Goal: Task Accomplishment & Management: Manage account settings

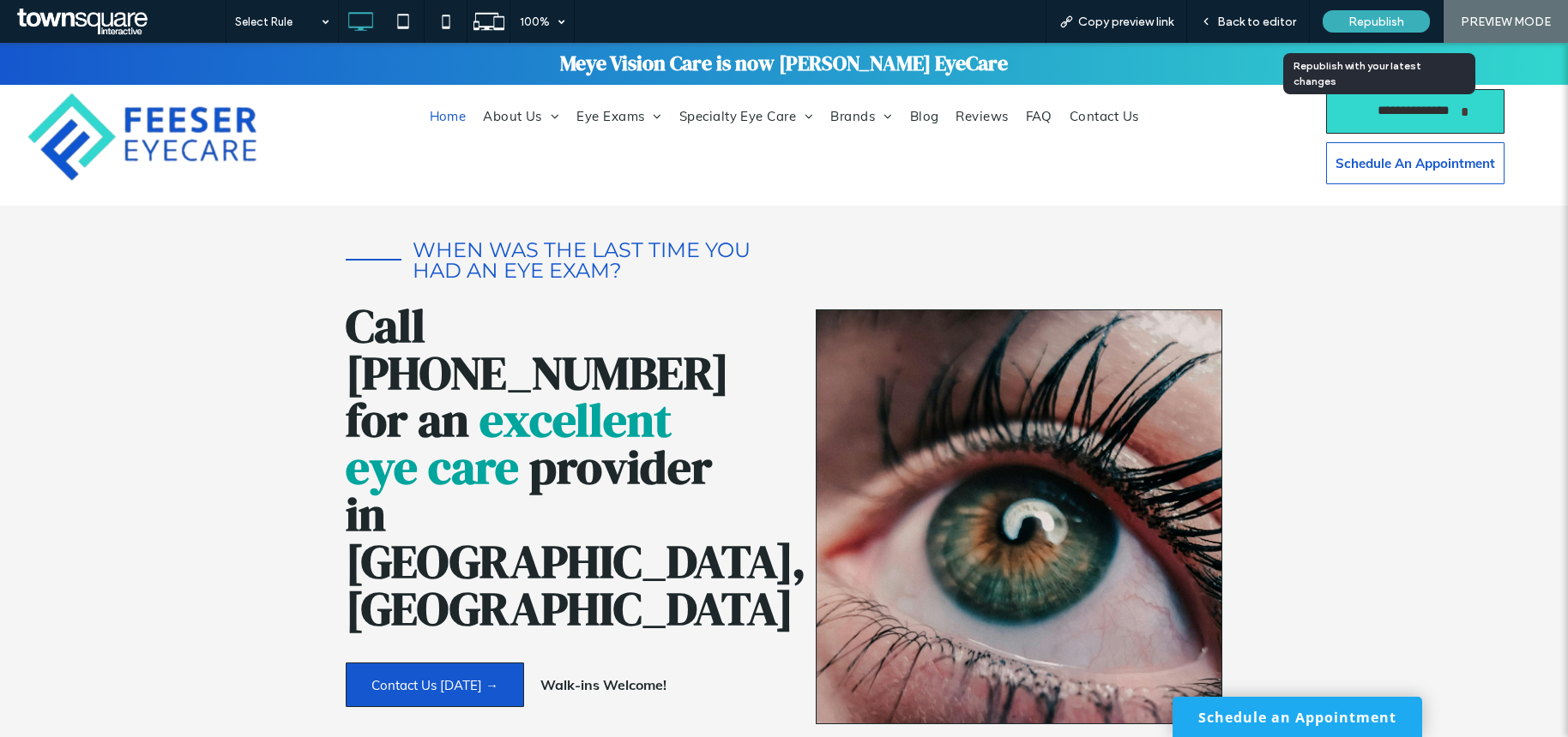
click at [1381, 24] on span "Republish" at bounding box center [1375, 22] width 55 height 15
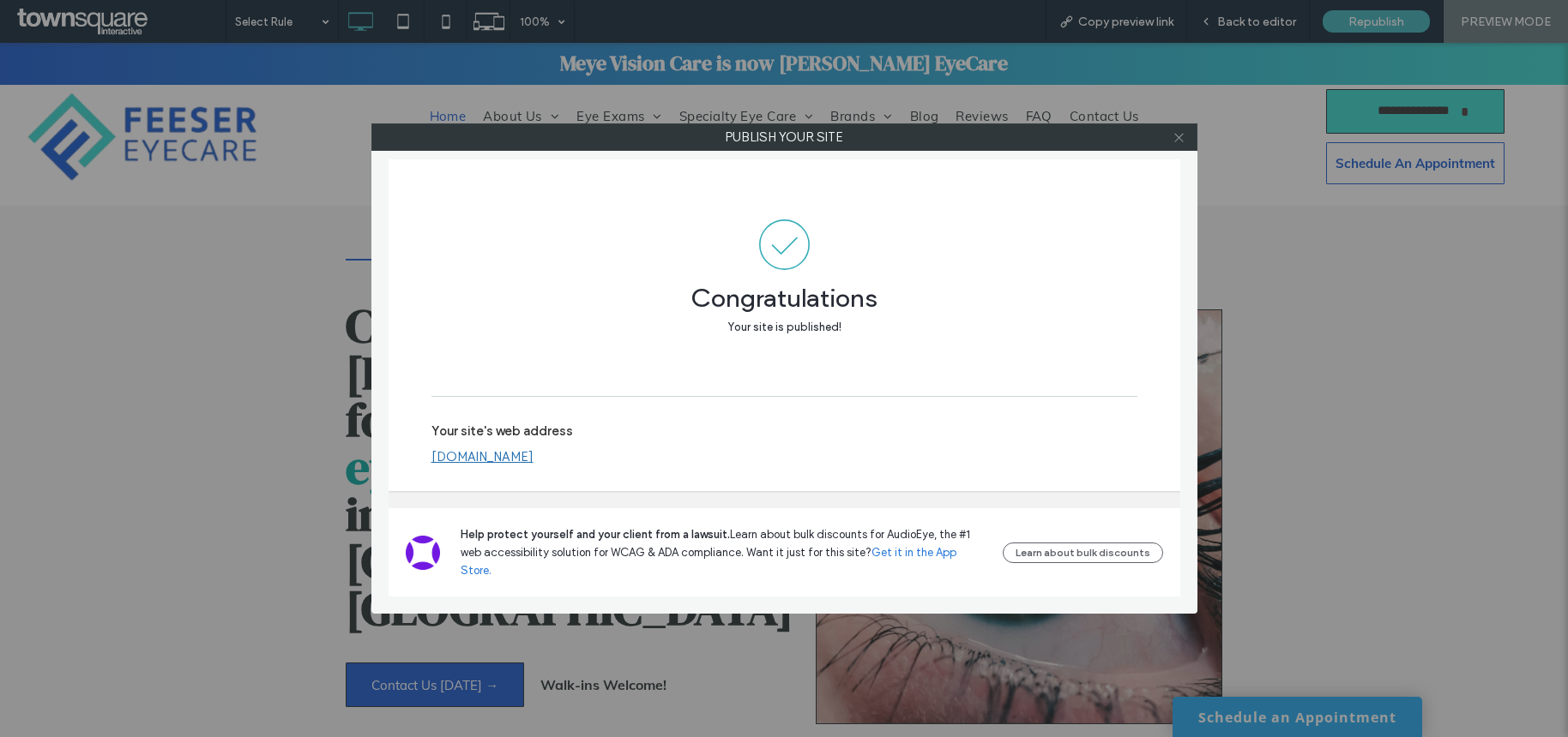
click at [1175, 142] on icon at bounding box center [1179, 137] width 13 height 13
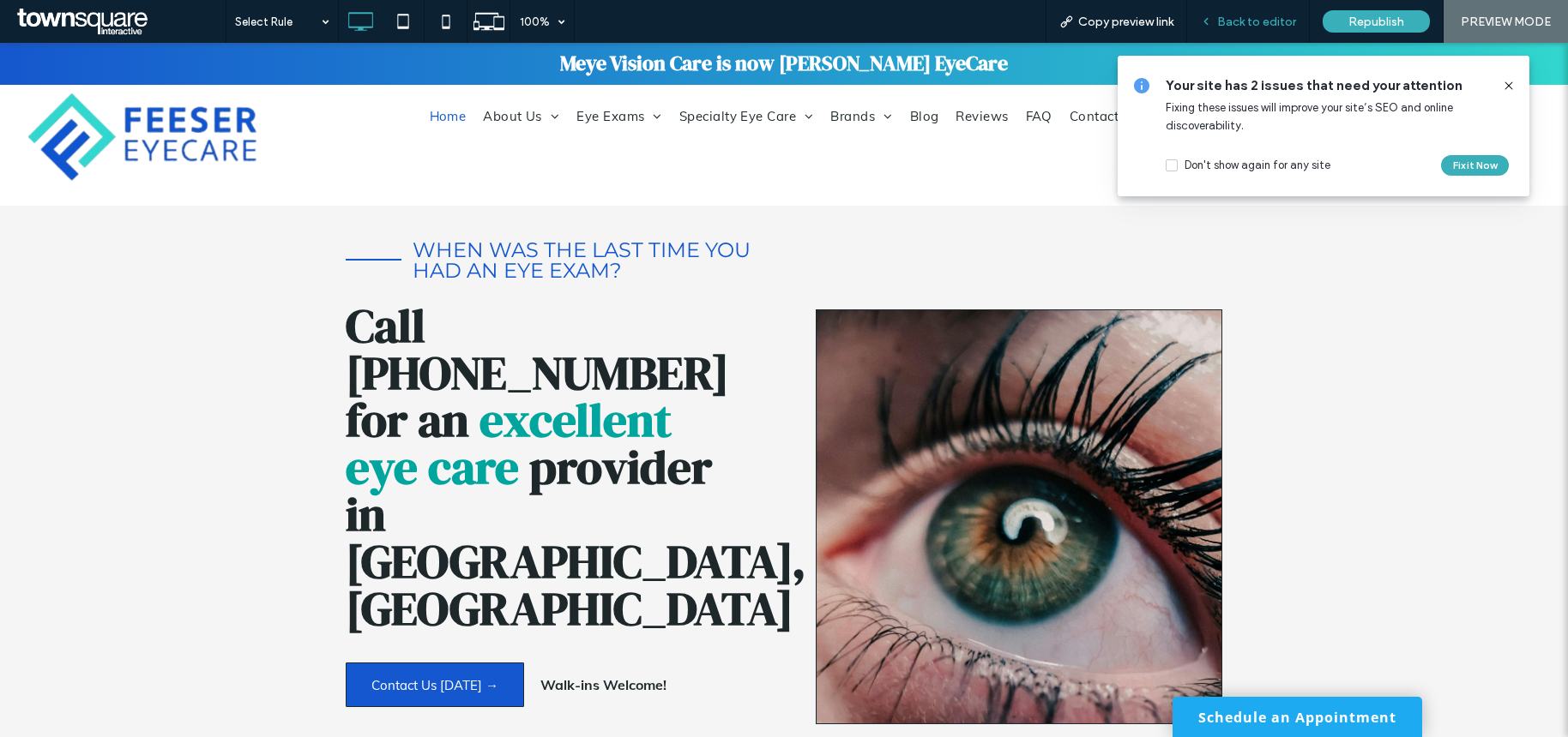
click at [1263, 24] on span "Back to editor" at bounding box center [1256, 22] width 79 height 15
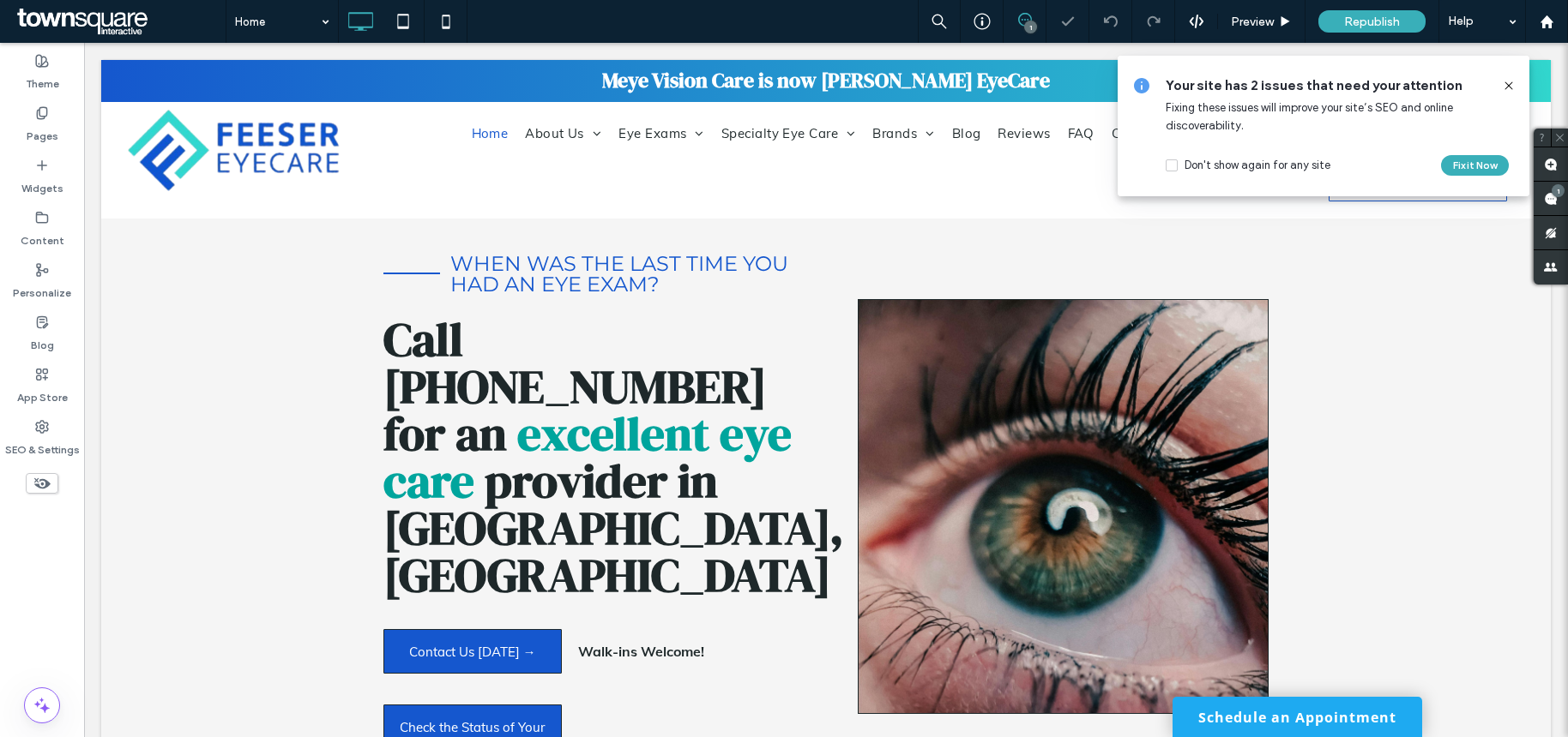
click at [1513, 84] on icon at bounding box center [1508, 86] width 14 height 14
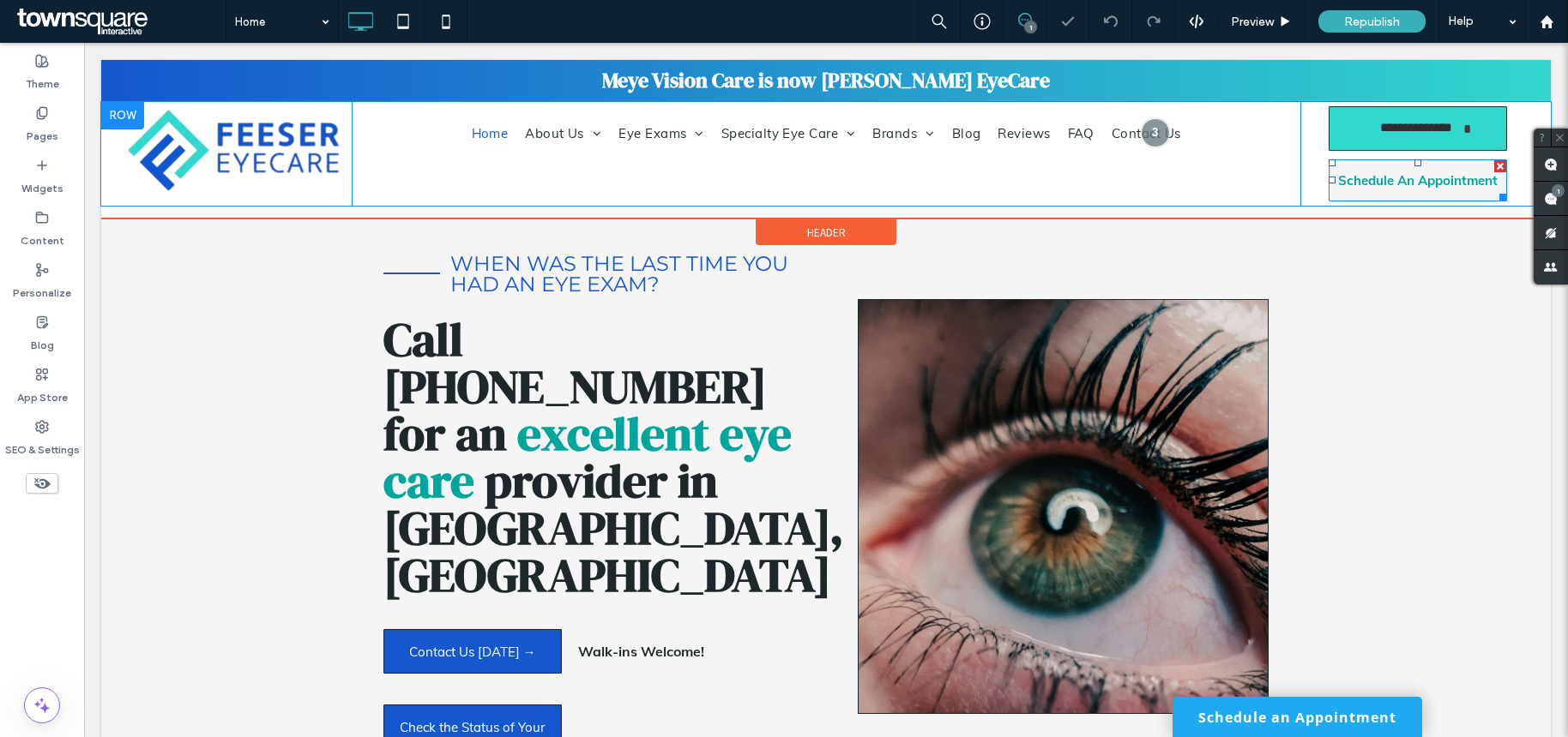
click at [1411, 193] on link "Schedule An Appointment" at bounding box center [1418, 181] width 179 height 42
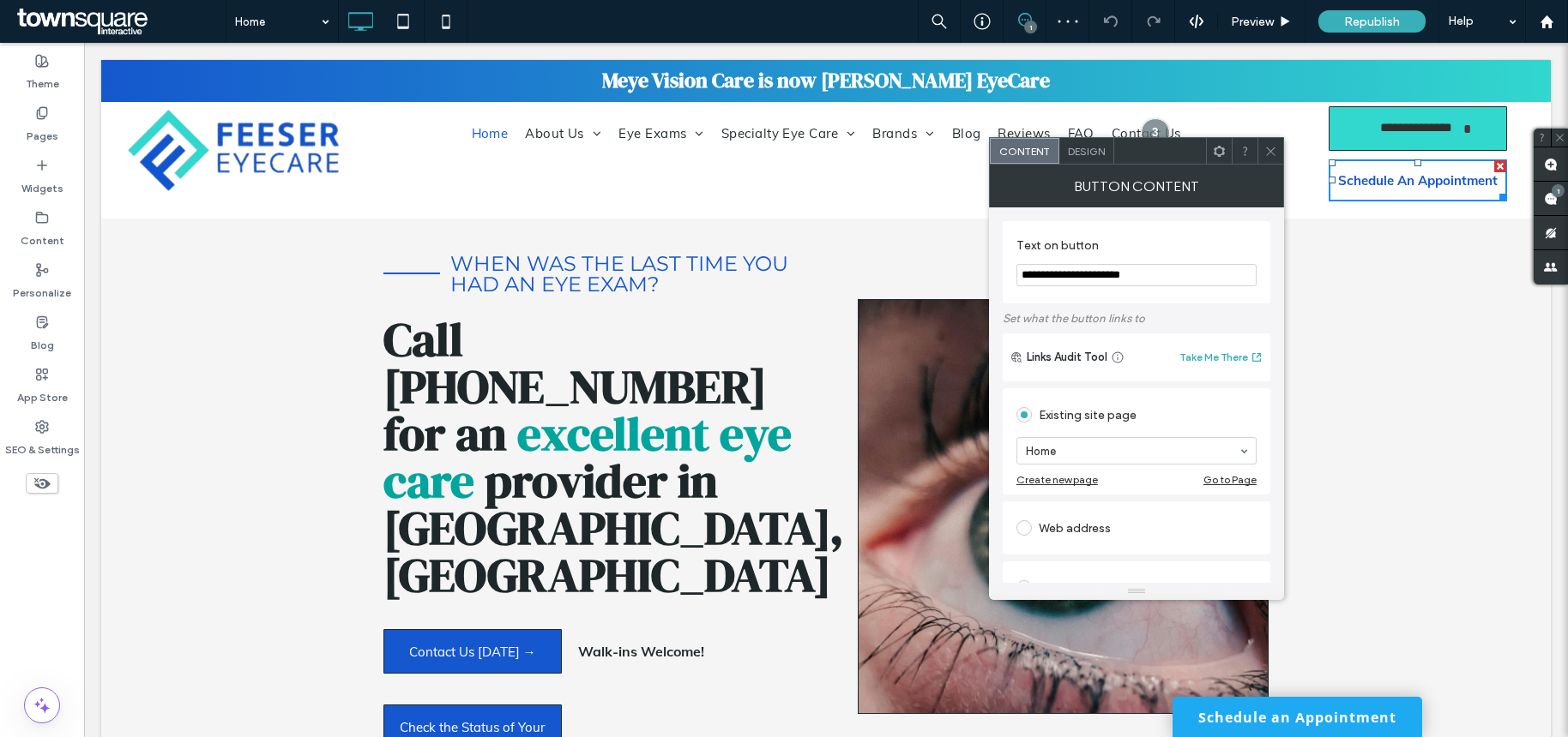
scroll to position [4, 0]
click at [1023, 531] on span at bounding box center [1023, 524] width 16 height 16
click at [43, 427] on use at bounding box center [41, 427] width 12 height 12
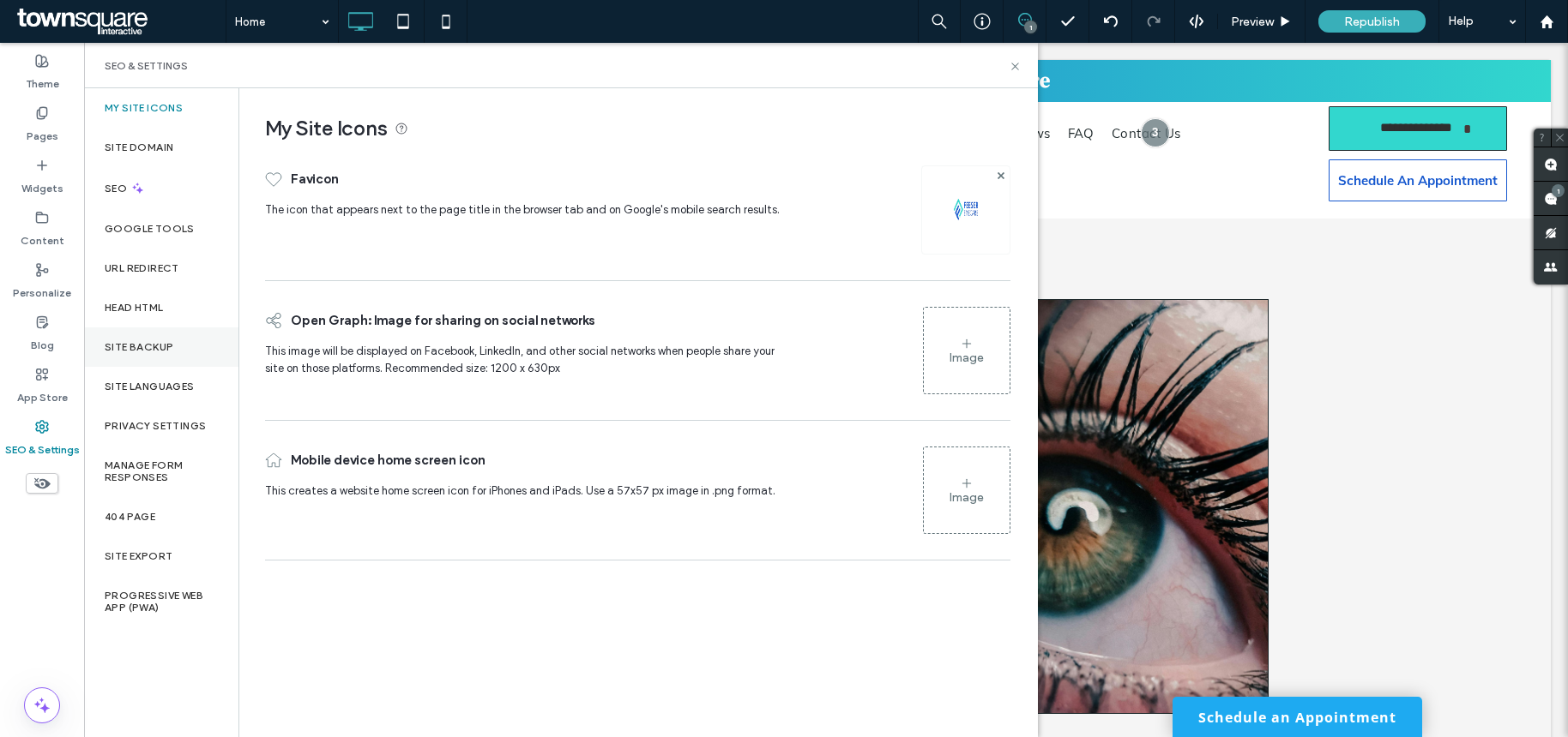
click at [146, 348] on label "Site Backup" at bounding box center [139, 346] width 68 height 12
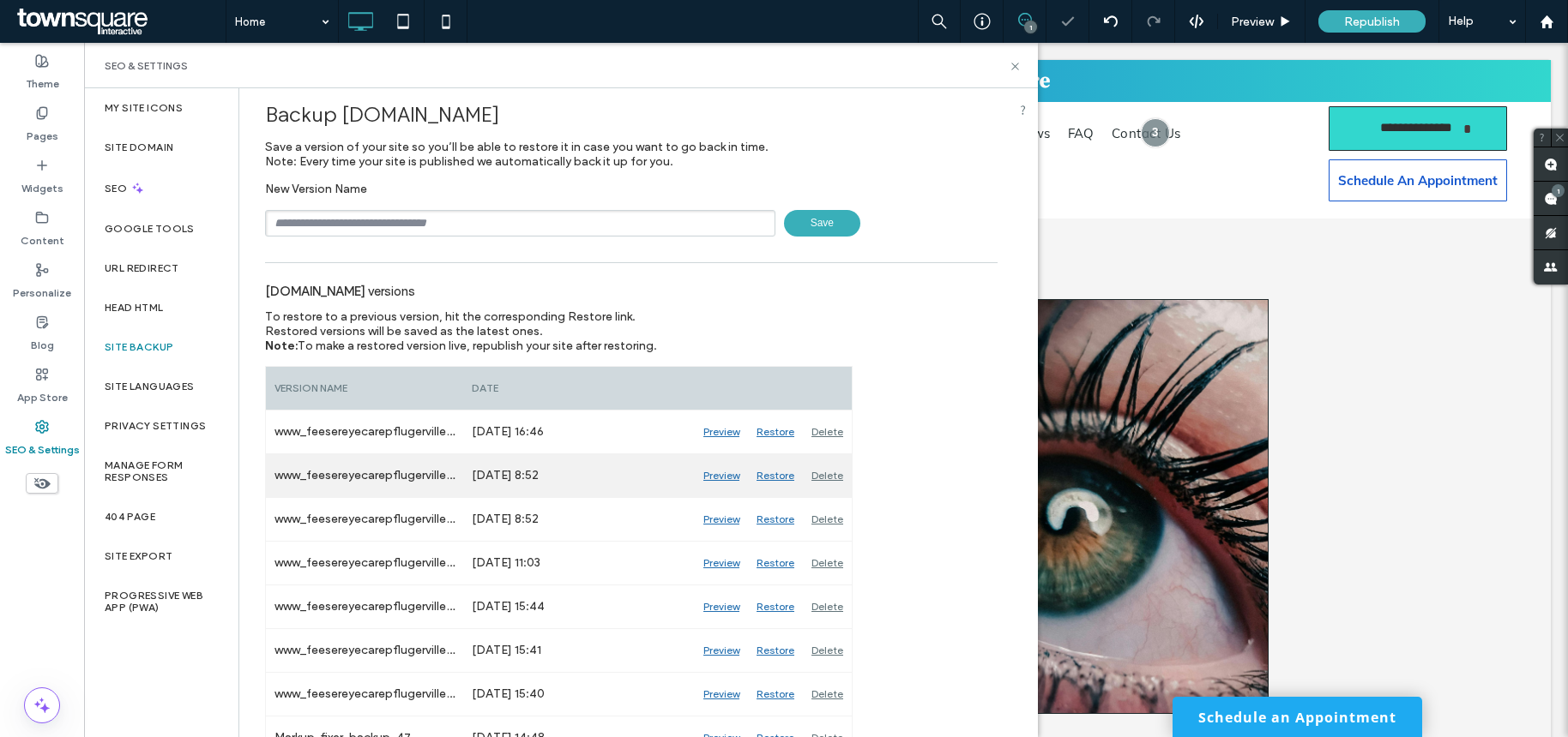
scroll to position [30, 0]
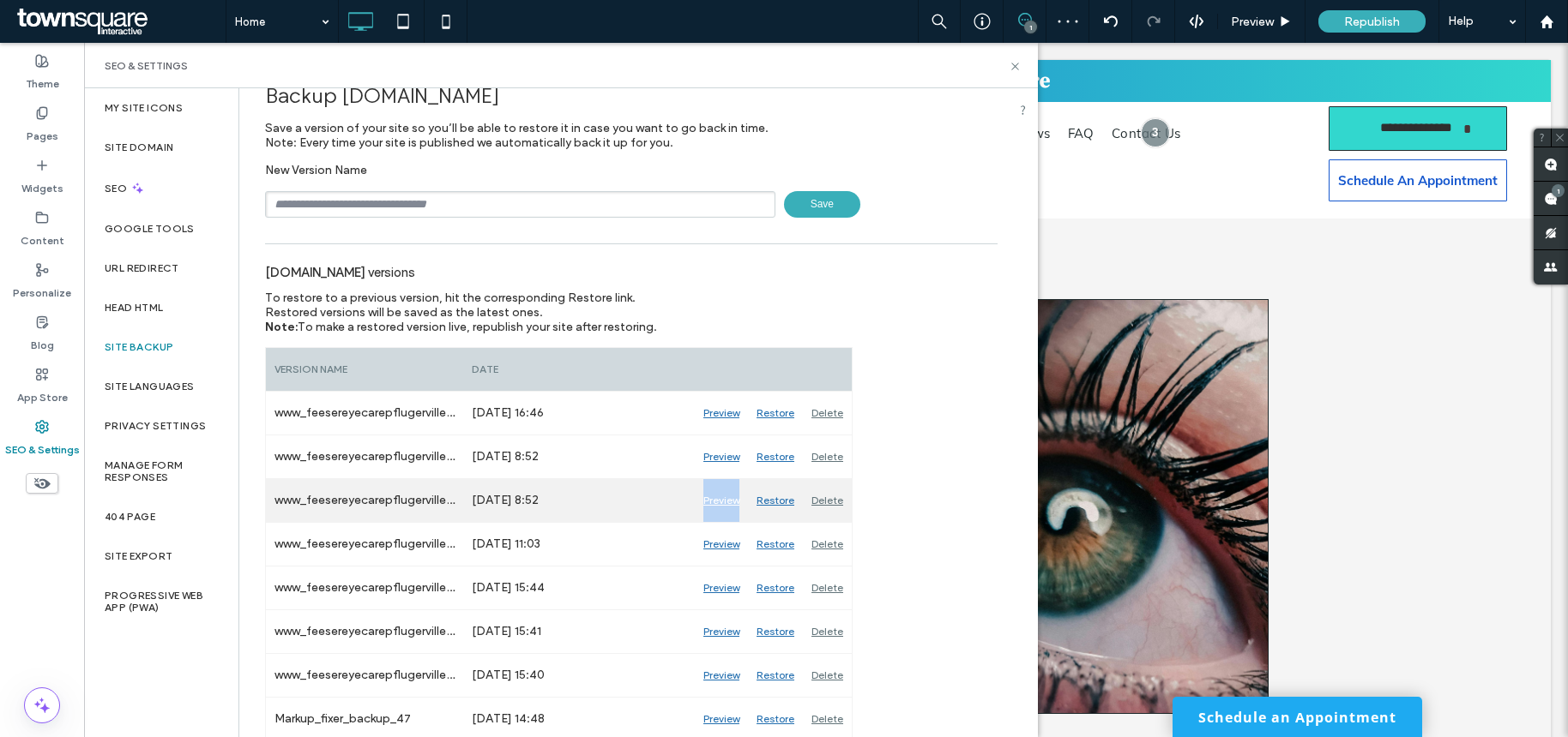
click at [730, 499] on div "Preview" at bounding box center [722, 500] width 53 height 43
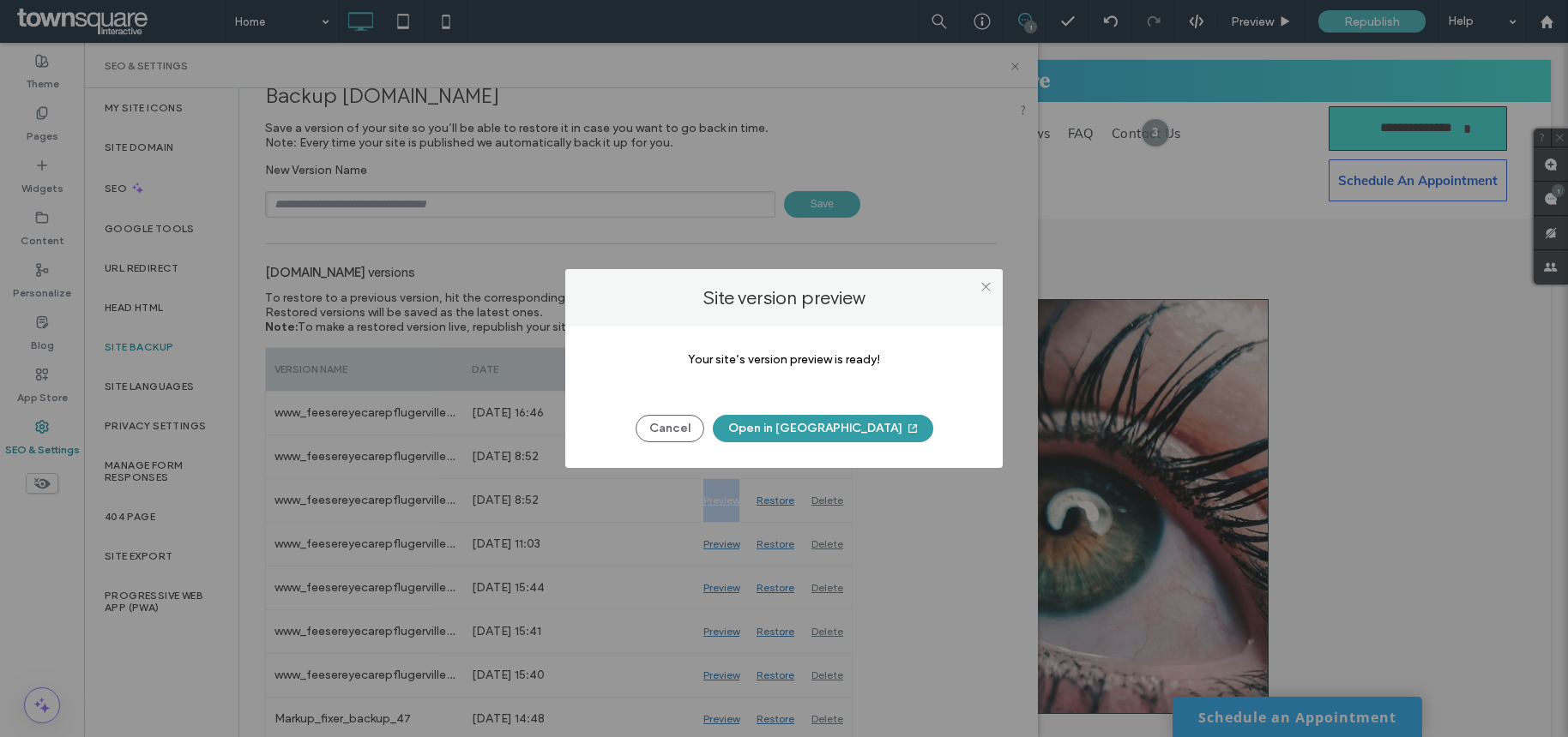
click at [819, 432] on button "Open in [GEOGRAPHIC_DATA]" at bounding box center [822, 428] width 220 height 28
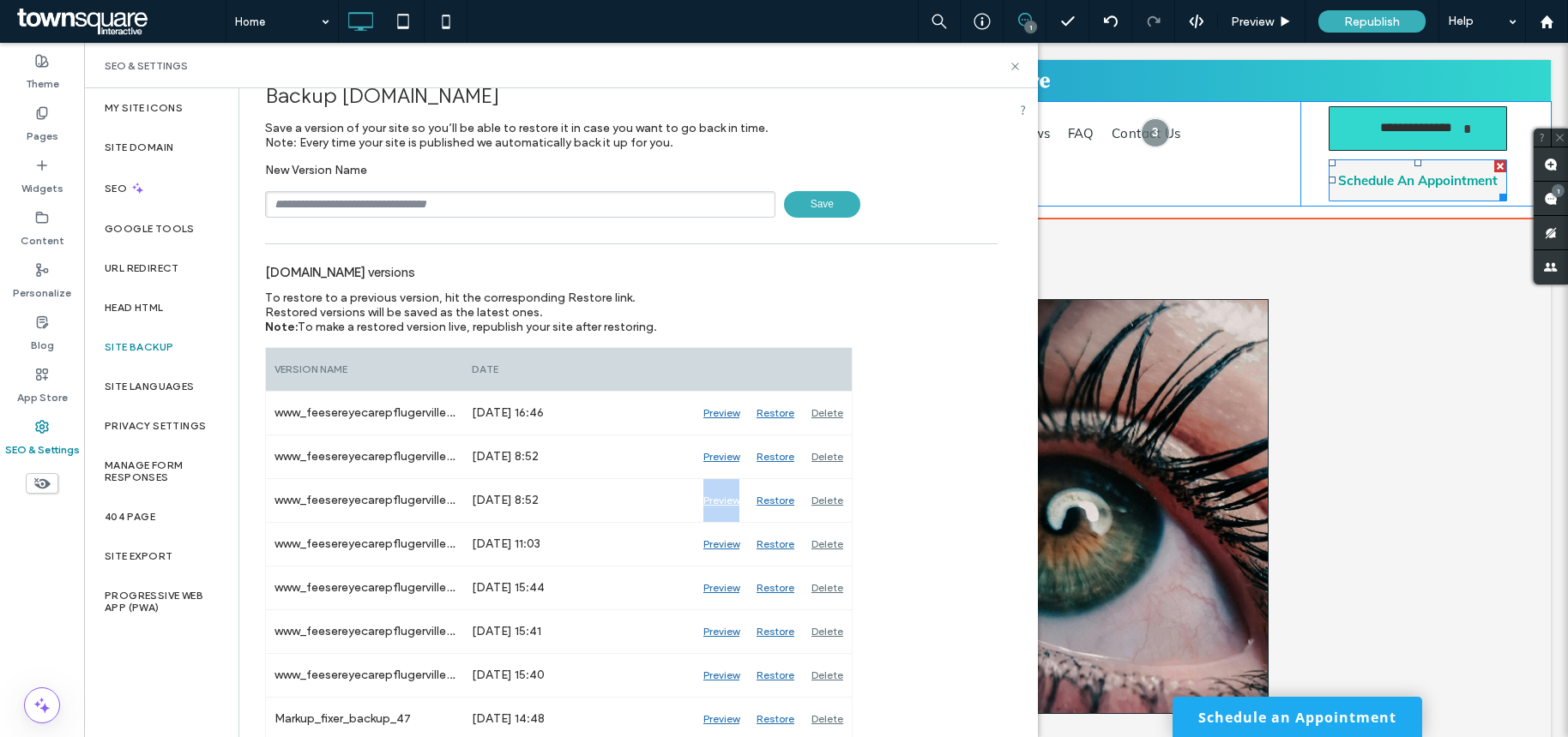
click at [1356, 180] on span "Schedule An Appointment" at bounding box center [1417, 181] width 159 height 17
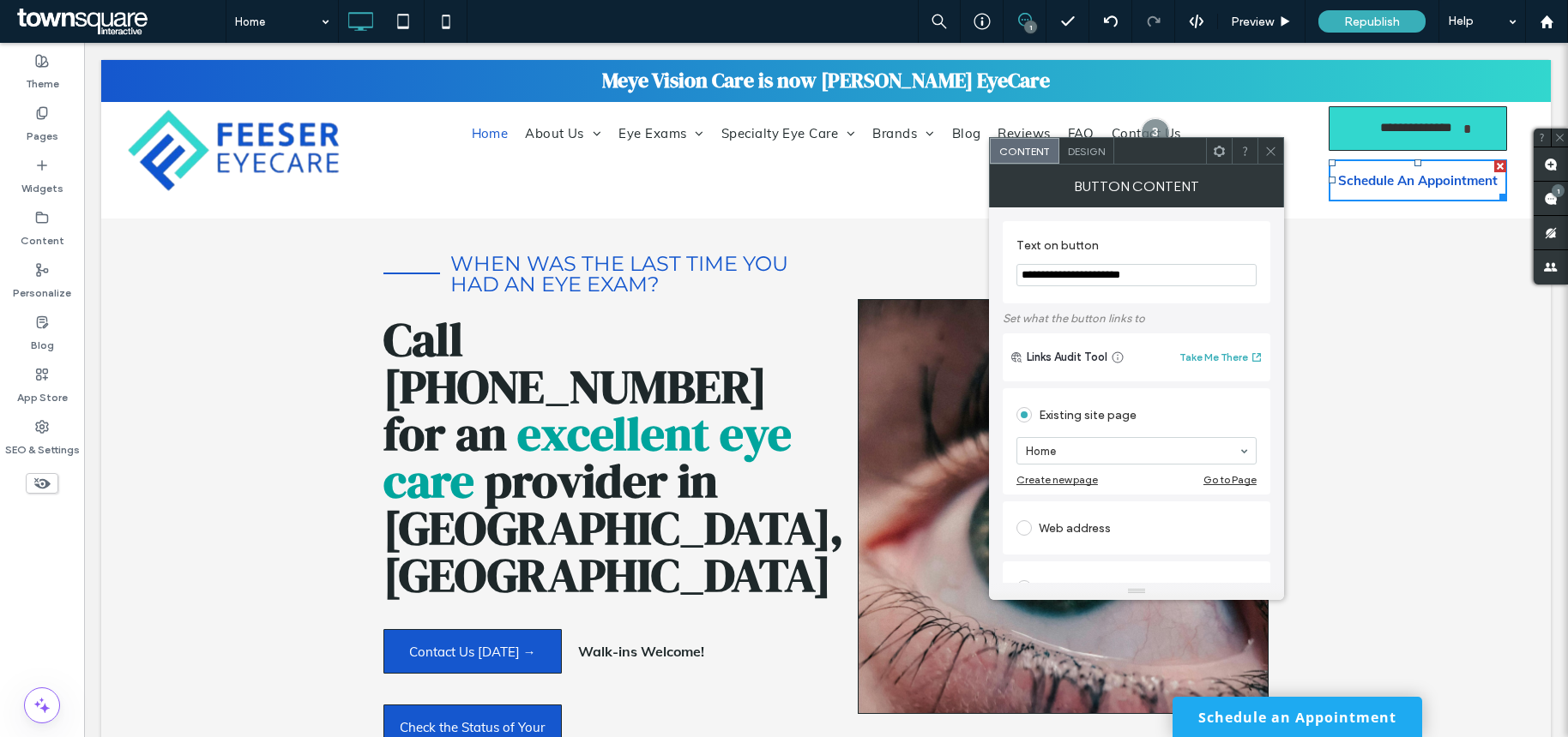
click at [1056, 521] on div "Web address" at bounding box center [1136, 528] width 240 height 28
click at [1063, 512] on input "url" at bounding box center [1136, 509] width 240 height 22
paste input "**********"
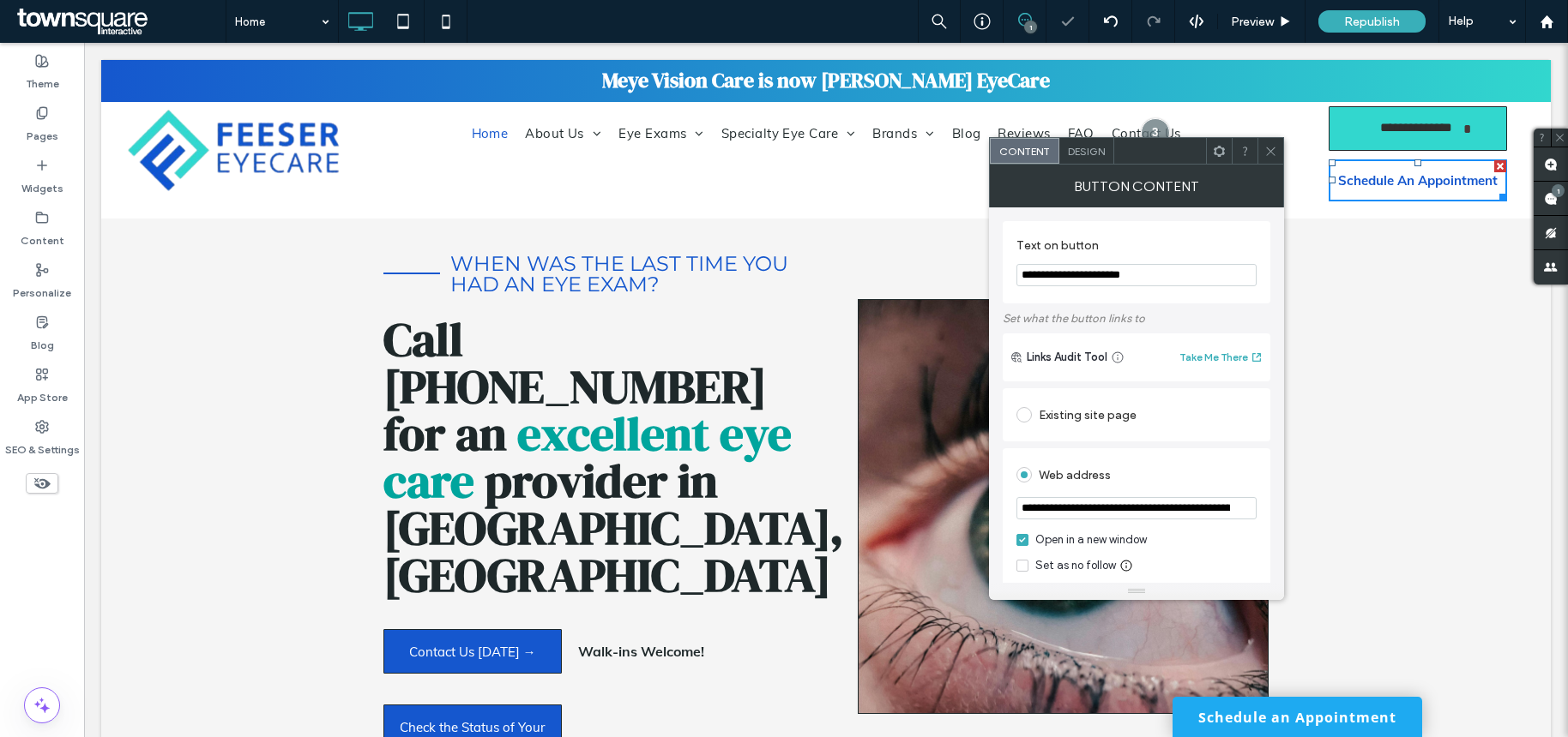
scroll to position [0, 150]
type input "**********"
click at [1262, 149] on div at bounding box center [1270, 151] width 26 height 26
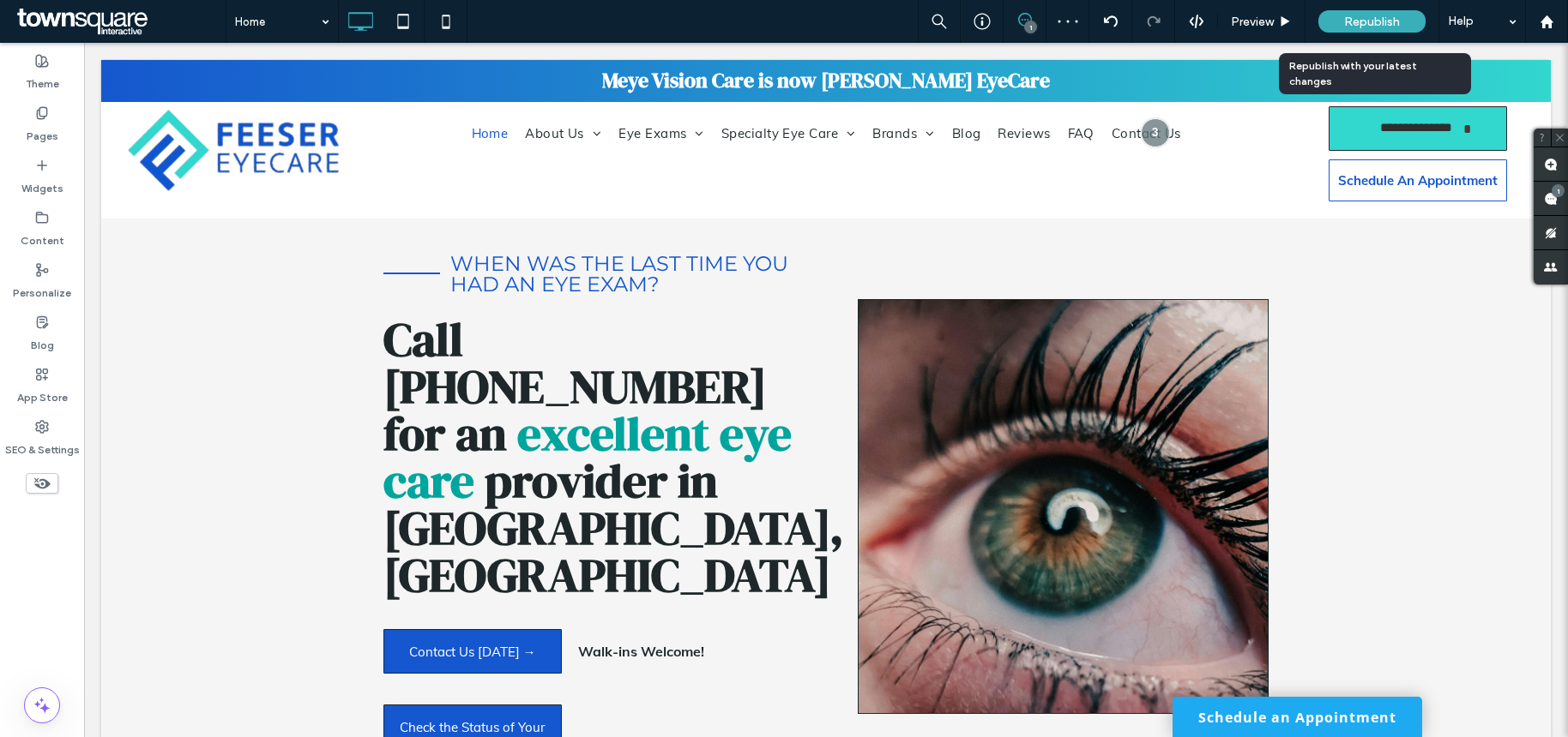
click at [1401, 15] on div "Republish" at bounding box center [1372, 21] width 107 height 22
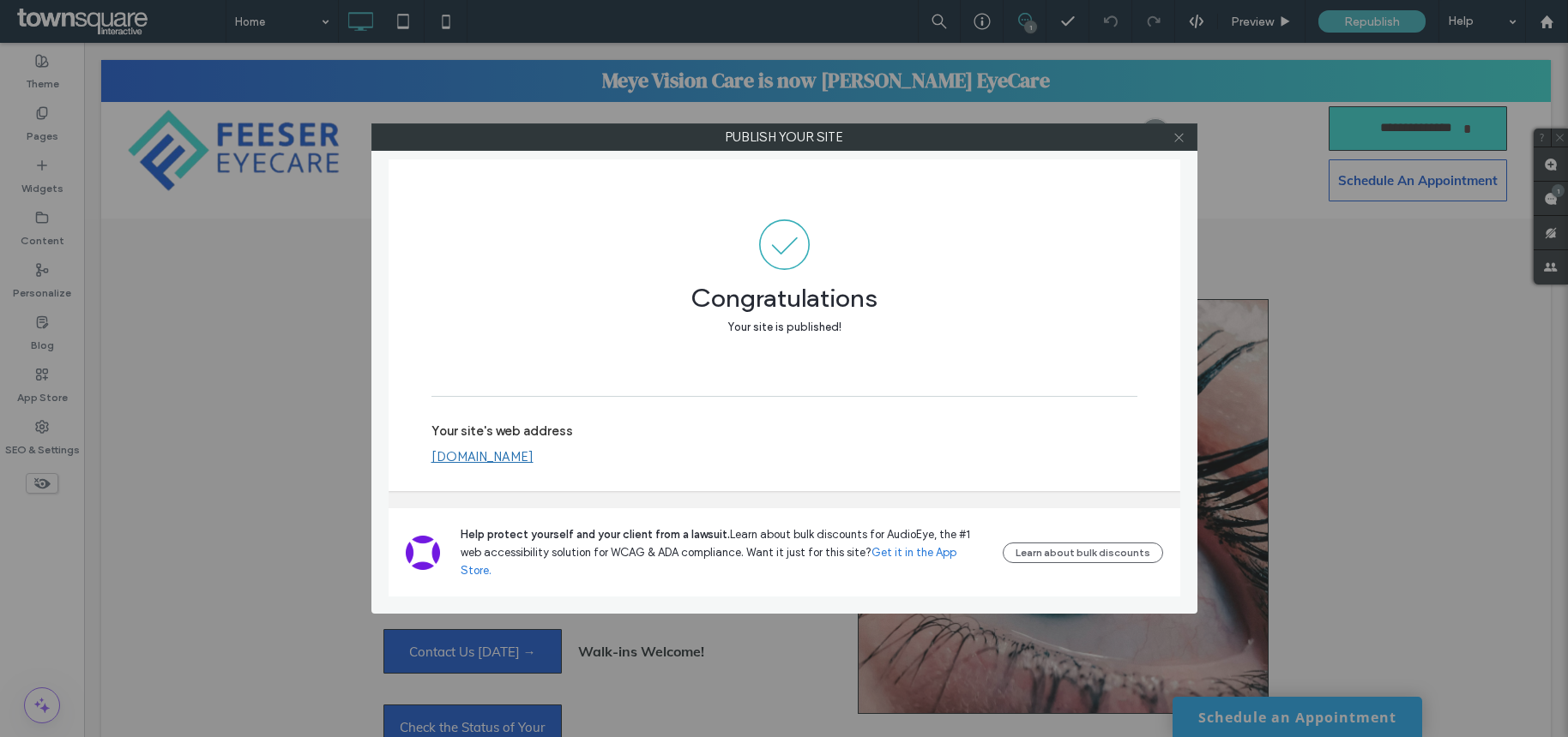
click at [1186, 138] on div at bounding box center [1179, 137] width 26 height 26
drag, startPoint x: 1178, startPoint y: 137, endPoint x: 1162, endPoint y: 127, distance: 18.9
click at [1178, 137] on use at bounding box center [1178, 136] width 8 height 8
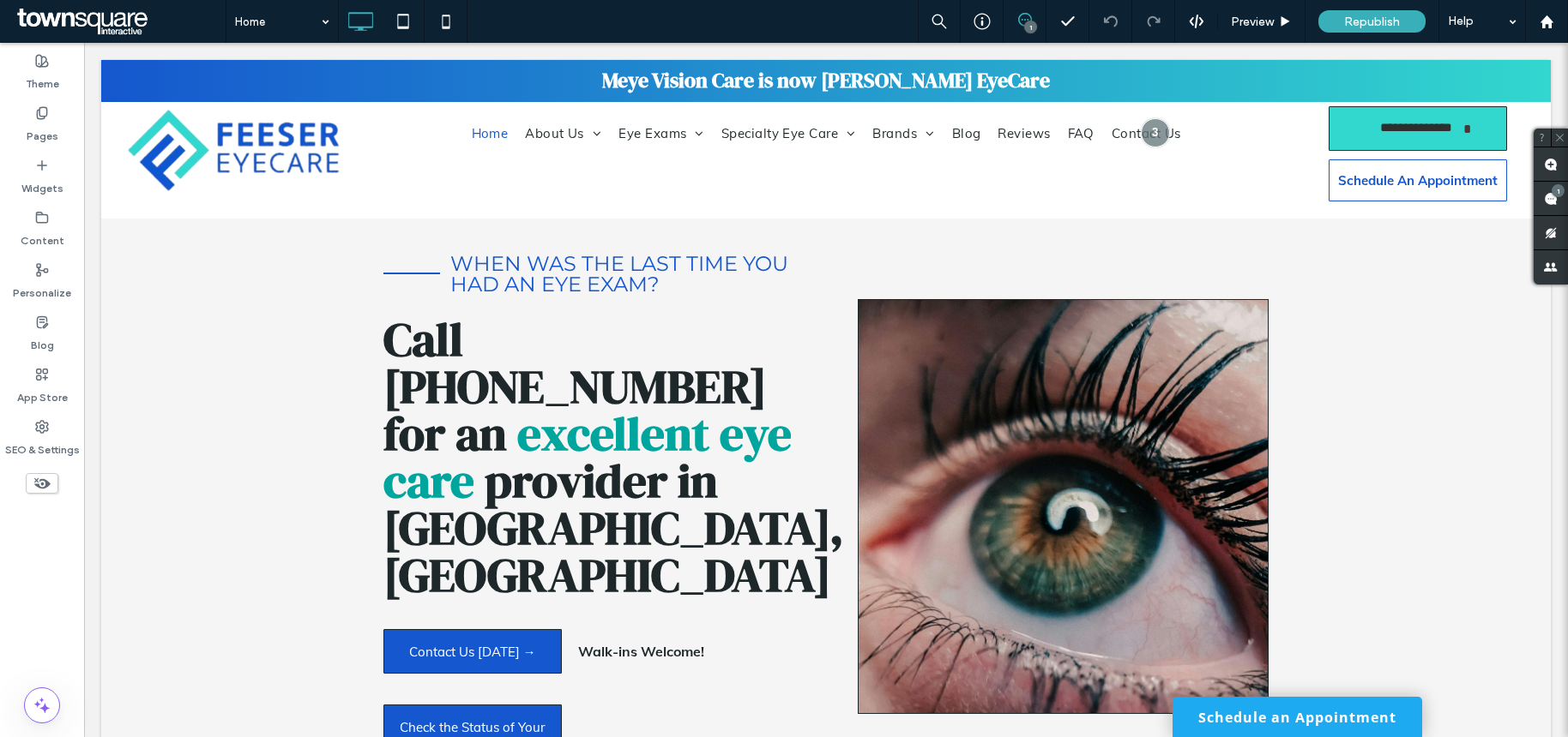
click at [1030, 15] on icon at bounding box center [1024, 19] width 14 height 14
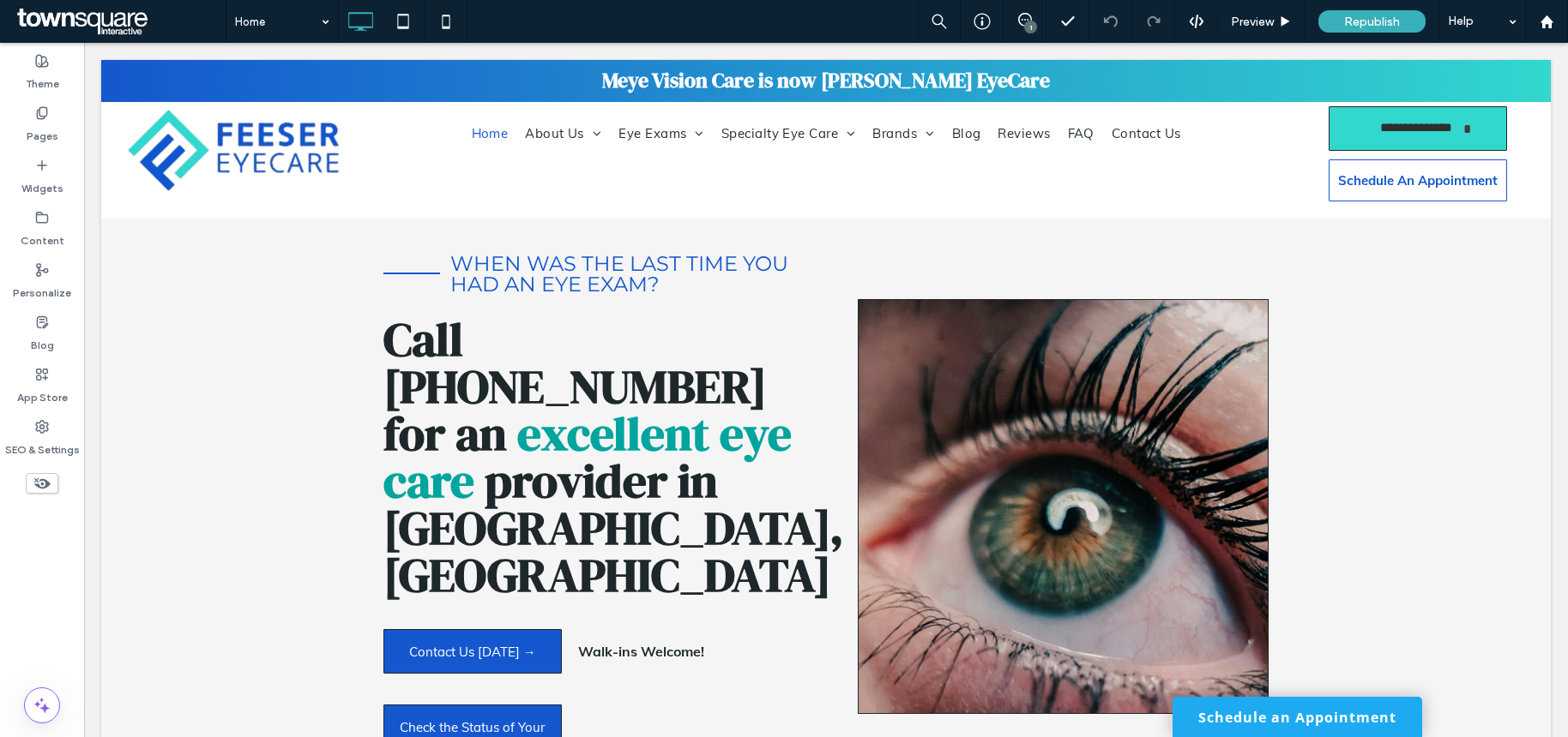
click at [1028, 28] on div "1" at bounding box center [1031, 27] width 13 height 13
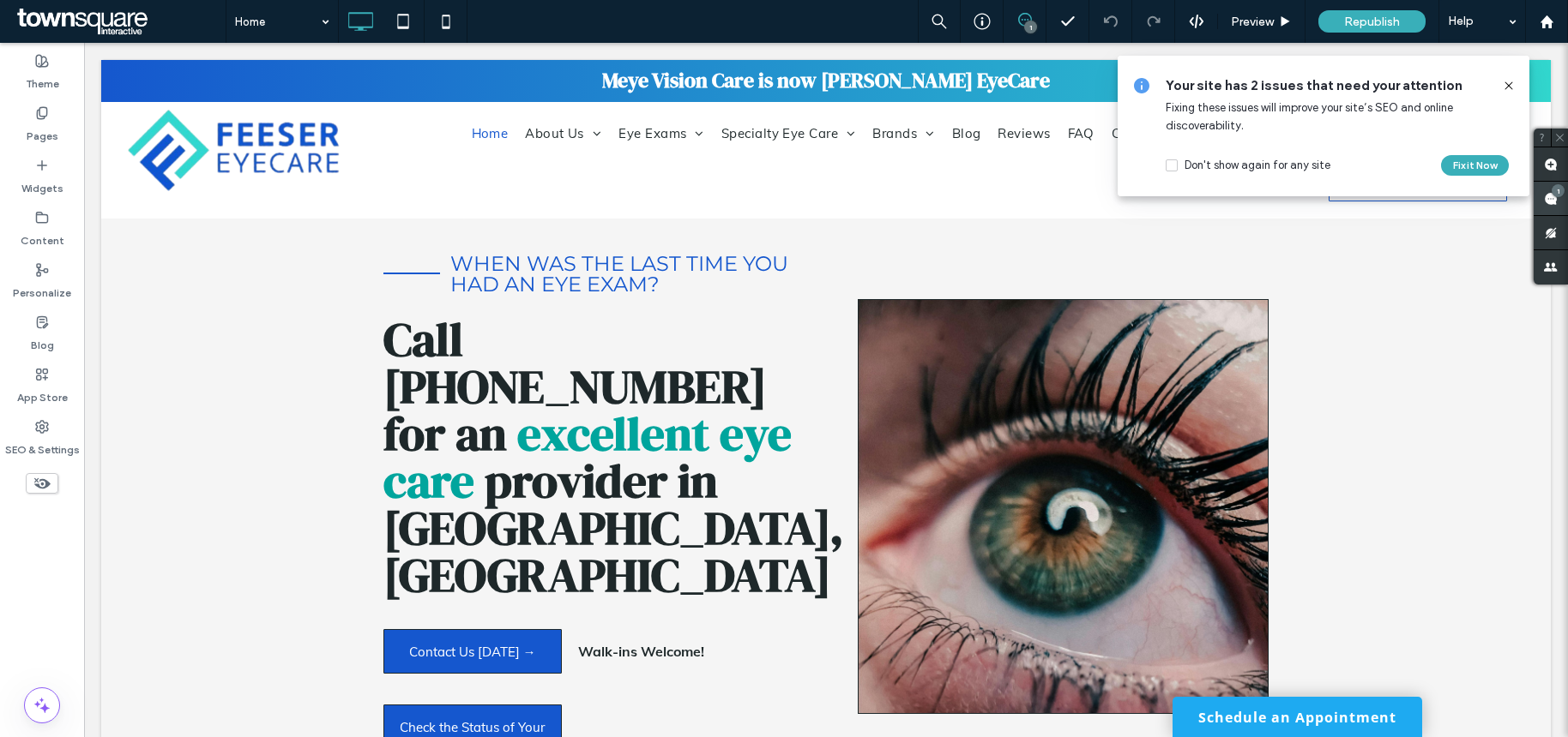
click at [1553, 202] on span at bounding box center [1550, 198] width 34 height 33
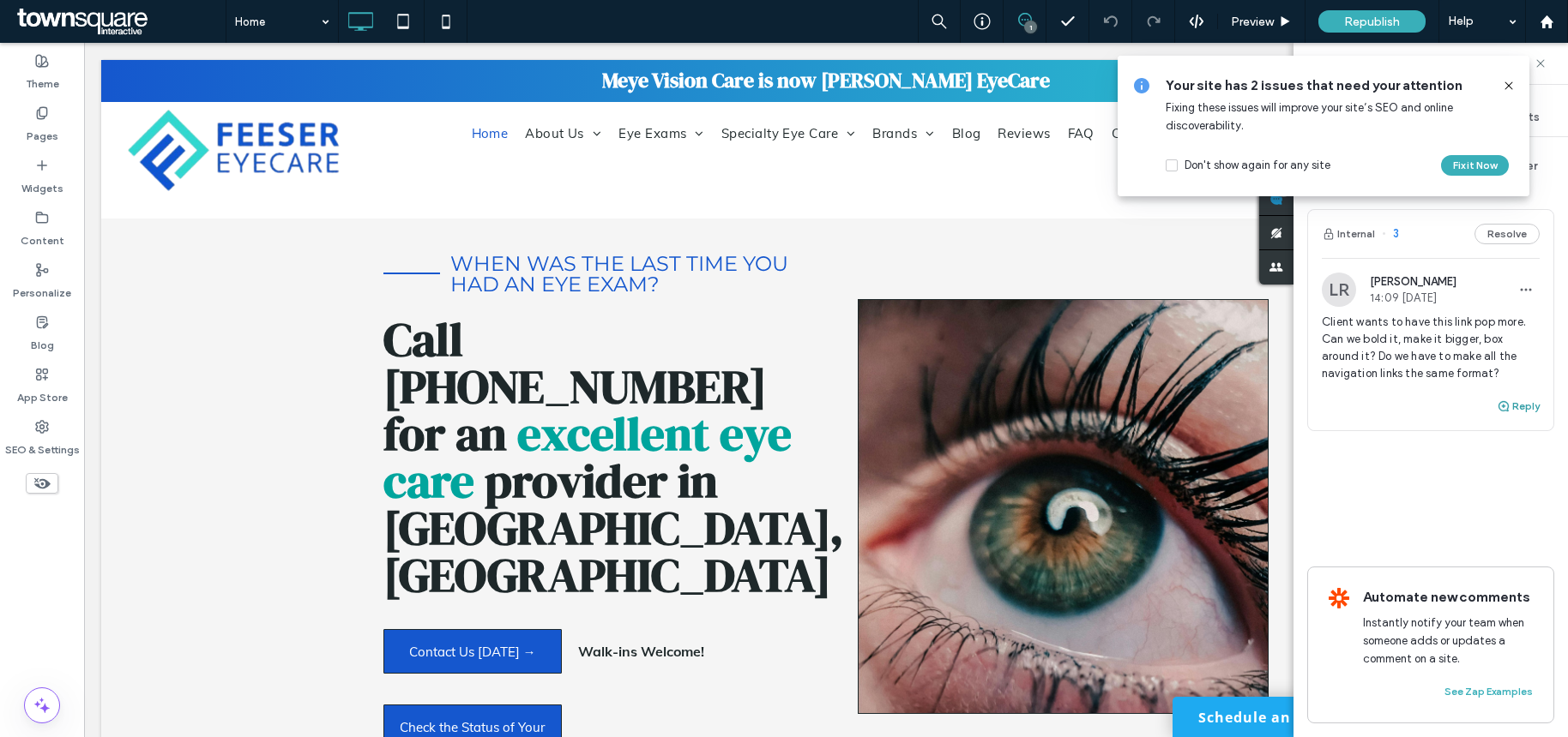
click at [1503, 404] on use "button" at bounding box center [1503, 405] width 10 height 10
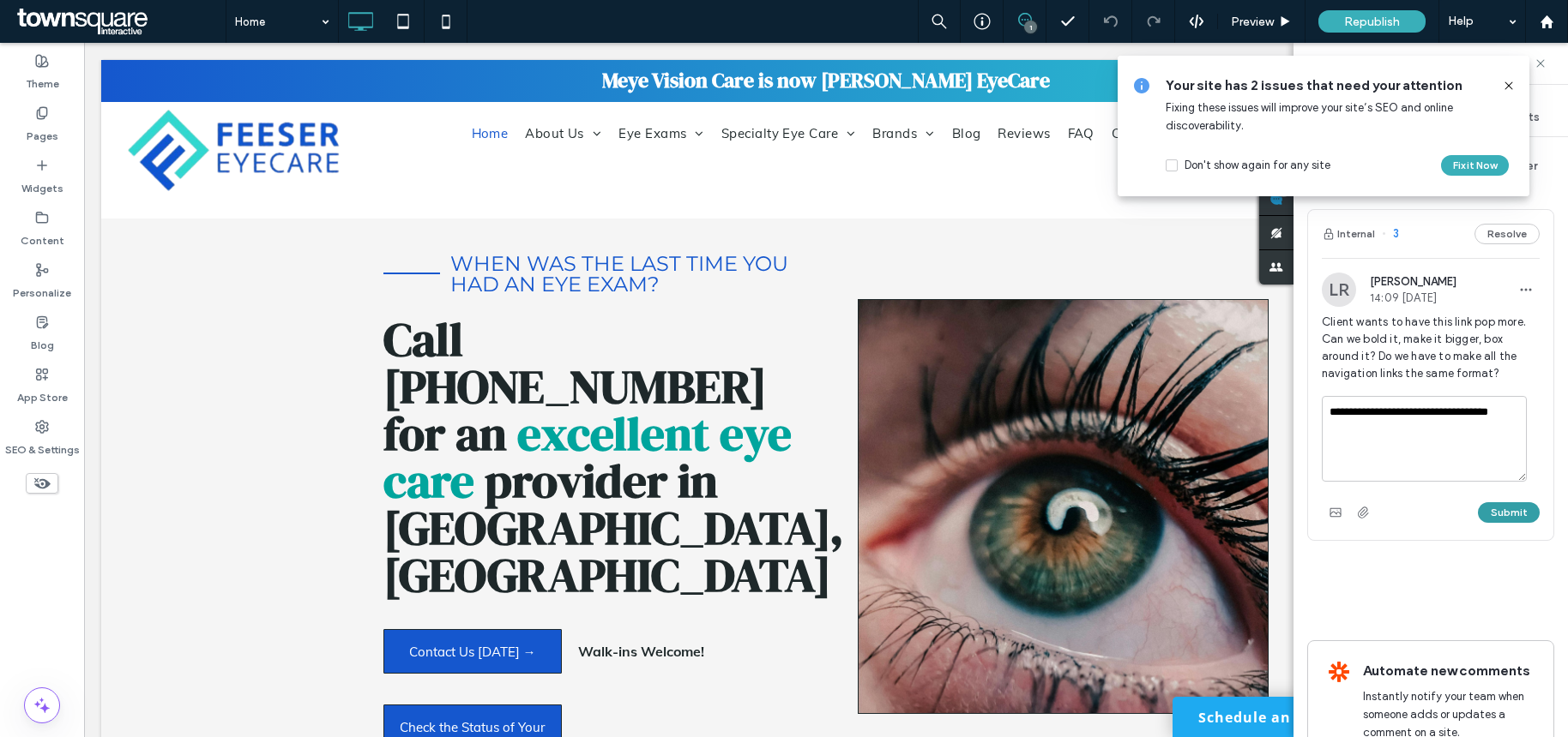
type textarea "**********"
click at [1495, 514] on button "Submit" at bounding box center [1508, 512] width 62 height 20
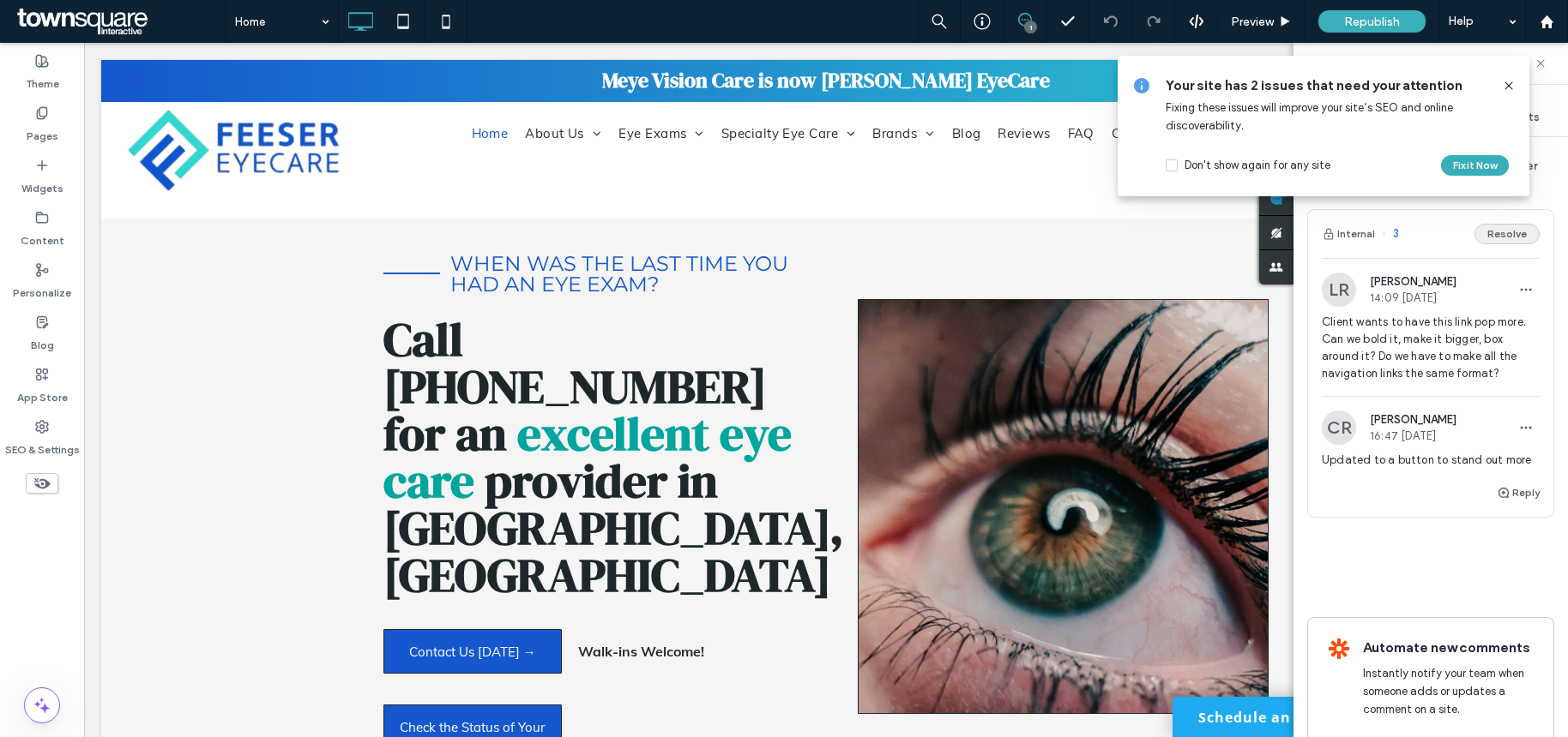
click at [1491, 240] on button "Resolve" at bounding box center [1506, 234] width 65 height 20
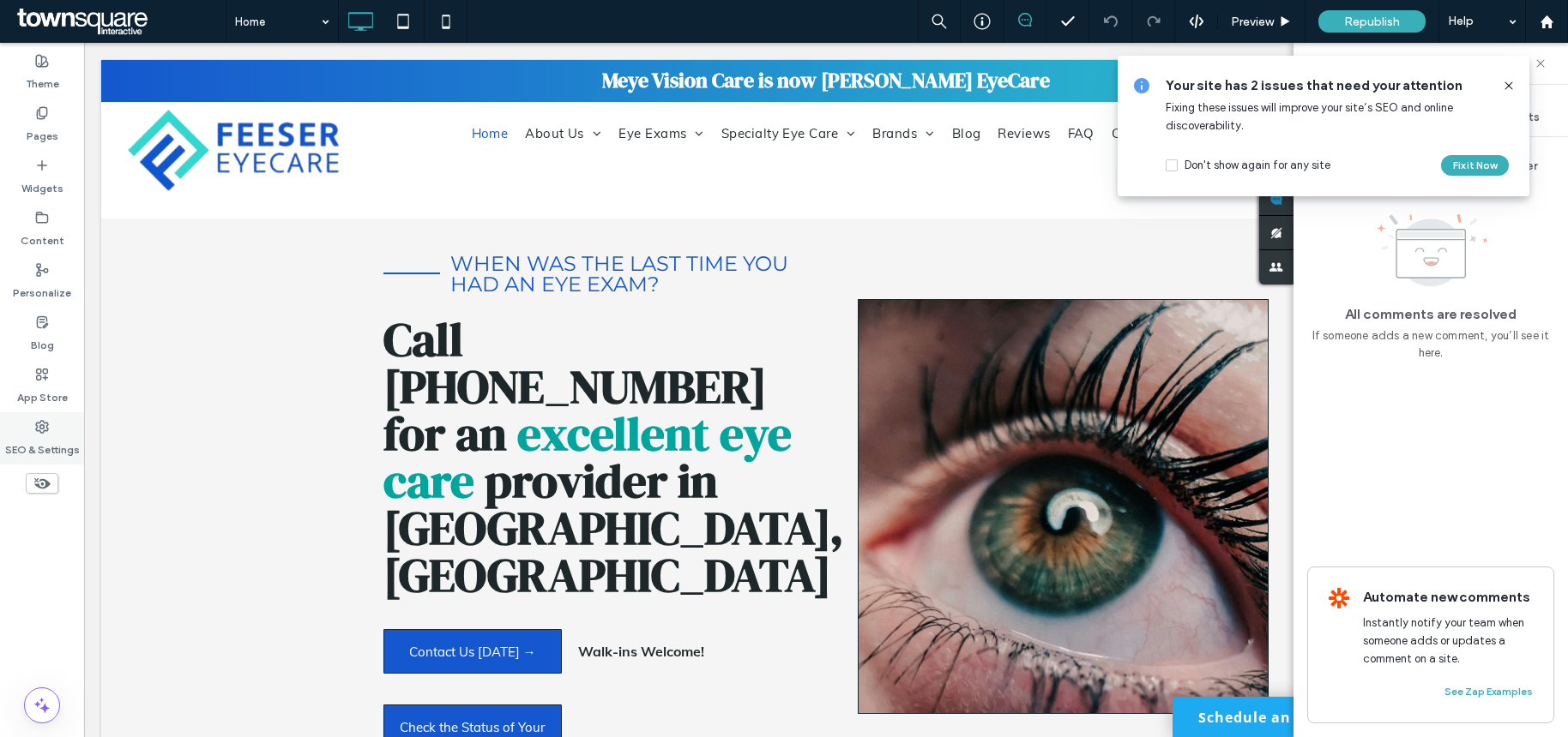
click at [64, 447] on label "SEO & Settings" at bounding box center [42, 446] width 75 height 24
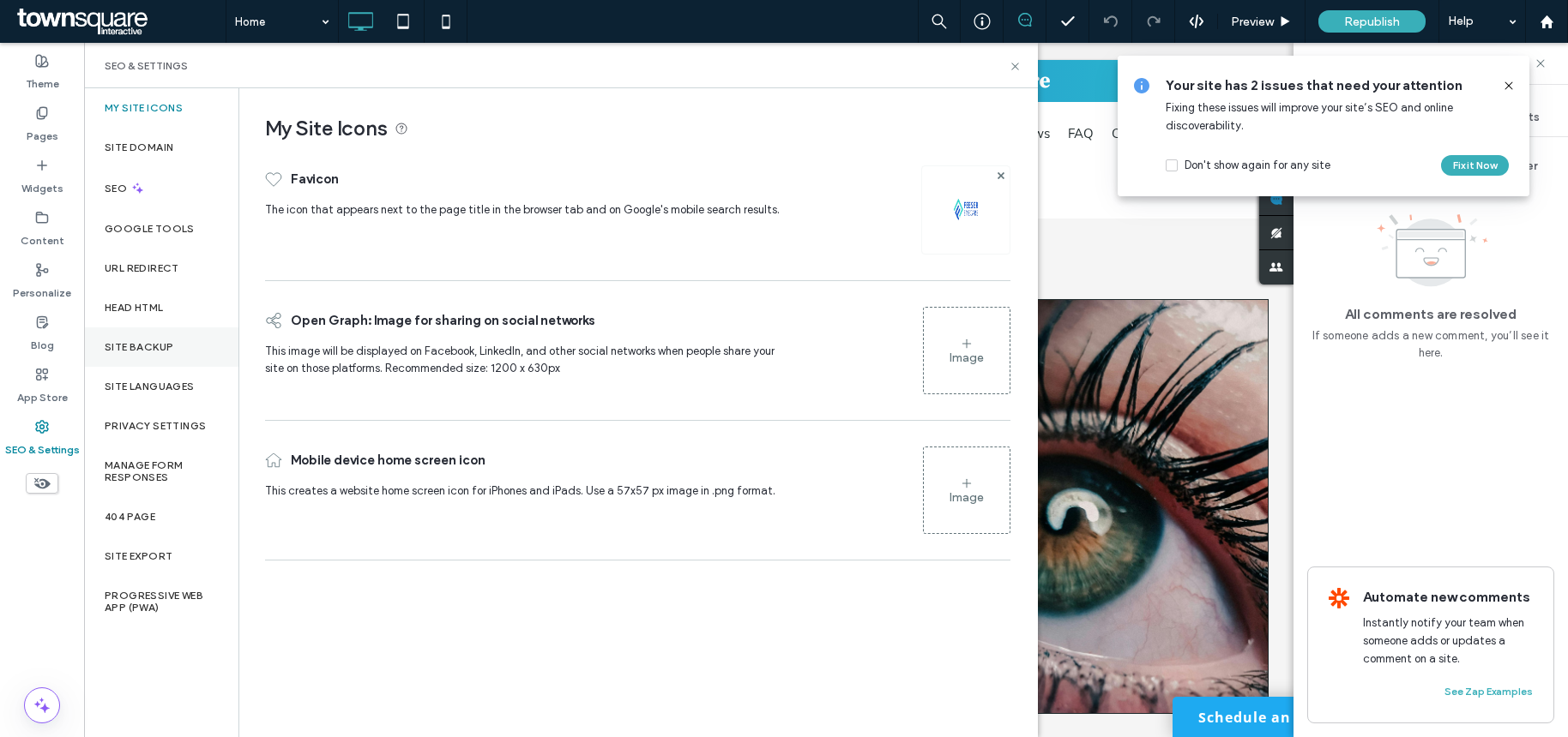
click at [160, 347] on label "Site Backup" at bounding box center [139, 346] width 68 height 12
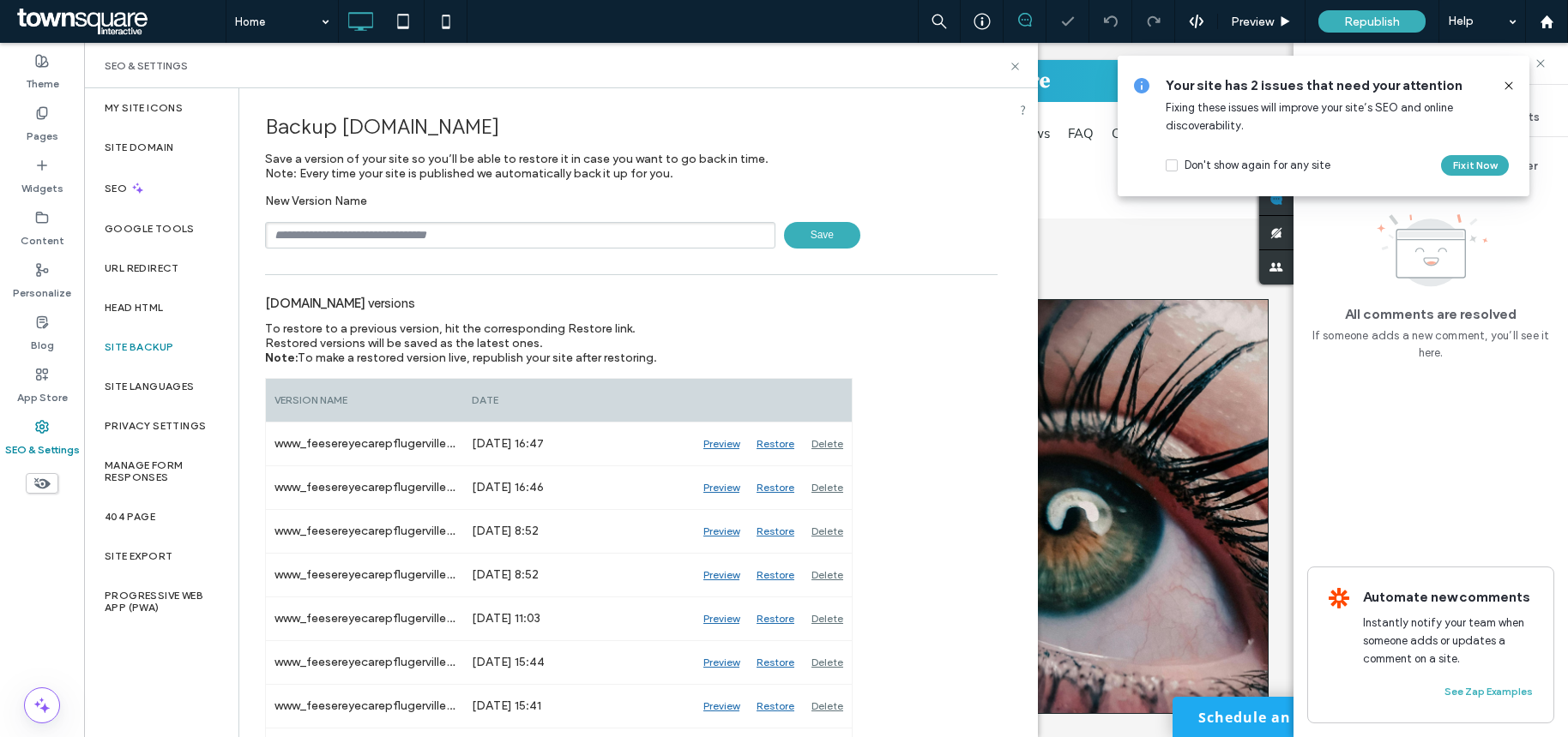
click at [345, 240] on input "text" at bounding box center [520, 235] width 511 height 27
type input "**********"
click at [796, 240] on span "Save" at bounding box center [821, 235] width 77 height 27
